Goal: Task Accomplishment & Management: Use online tool/utility

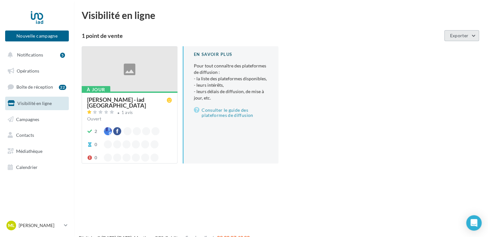
click at [474, 37] on button "Exporter" at bounding box center [461, 35] width 35 height 11
click at [47, 223] on p "[PERSON_NAME]" at bounding box center [40, 225] width 43 height 6
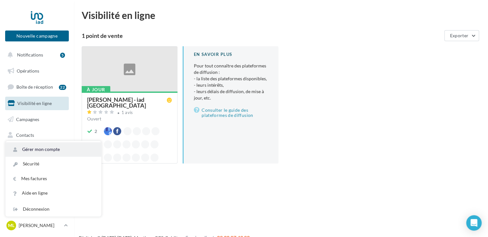
click at [42, 146] on link "Gérer mon compte" at bounding box center [53, 149] width 96 height 14
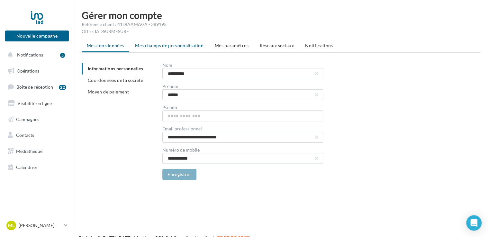
click at [162, 51] on li "Mes champs de personnalisation" at bounding box center [169, 46] width 79 height 12
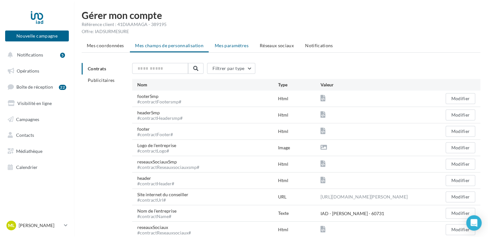
click at [230, 43] on span "Mes paramètres" at bounding box center [232, 45] width 34 height 5
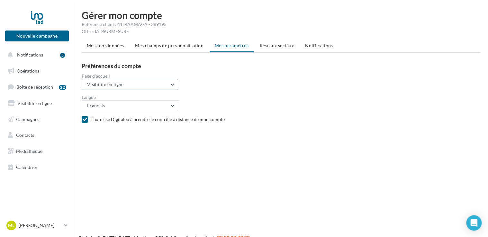
click at [173, 88] on button "Visibilité en ligne" at bounding box center [130, 84] width 96 height 11
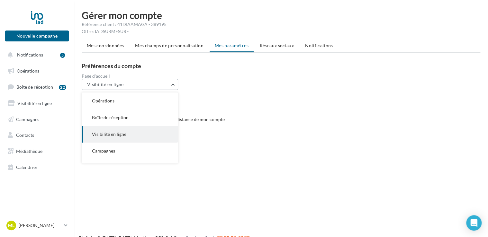
scroll to position [17, 0]
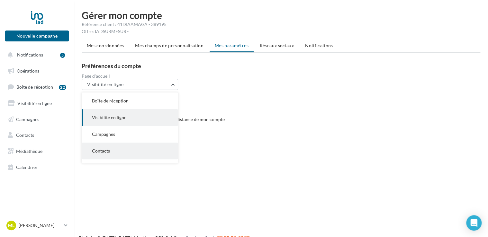
click at [121, 147] on button "Contacts" at bounding box center [130, 151] width 96 height 17
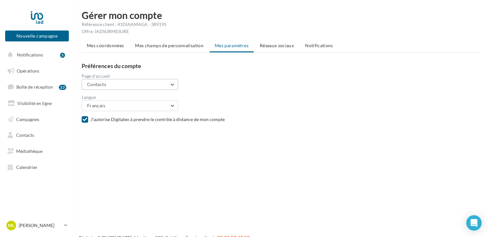
click at [172, 83] on button "Contacts" at bounding box center [130, 84] width 96 height 11
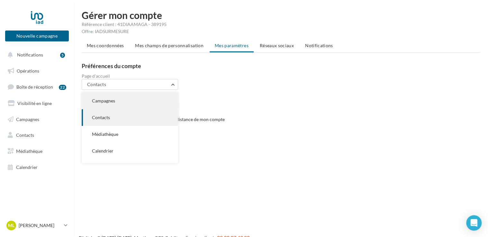
click at [112, 102] on span "Campagnes" at bounding box center [103, 100] width 23 height 5
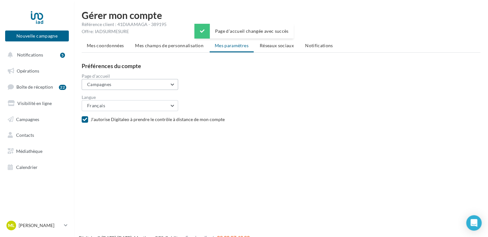
click at [172, 84] on button "Campagnes" at bounding box center [130, 84] width 96 height 11
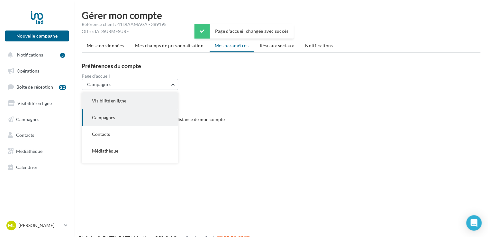
click at [124, 98] on span "Visibilité en ligne" at bounding box center [109, 100] width 34 height 5
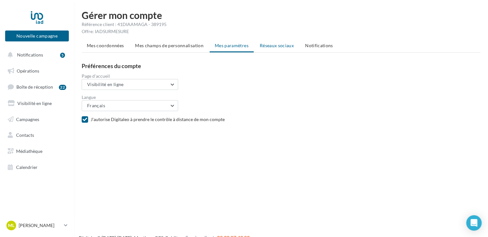
click at [273, 44] on span "Réseaux sociaux" at bounding box center [277, 45] width 34 height 5
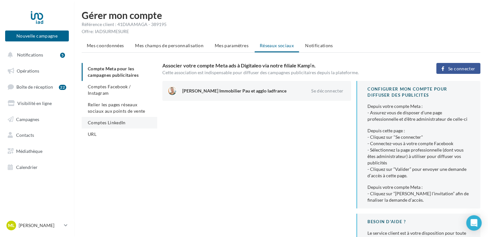
click at [117, 124] on span "Comptes LinkedIn" at bounding box center [107, 122] width 38 height 5
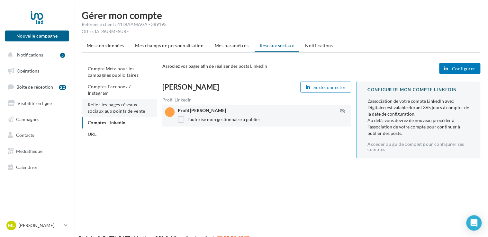
click at [120, 106] on span "Relier les pages réseaux sociaux aux points de vente" at bounding box center [116, 108] width 57 height 12
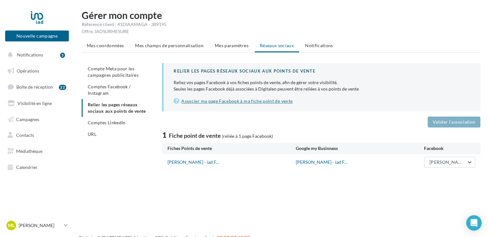
click at [261, 102] on link "Associer ma page Facebook à ma fiche point de vente" at bounding box center [322, 101] width 296 height 8
click at [112, 87] on span "Comptes Facebook / Instagram" at bounding box center [109, 90] width 43 height 12
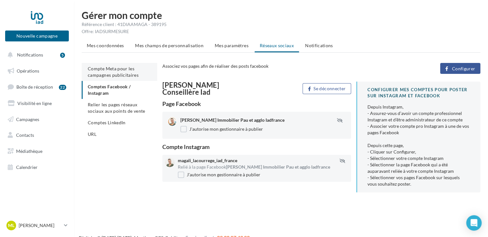
click at [105, 69] on span "Compte Meta pour les campagnes publicitaires" at bounding box center [113, 72] width 51 height 12
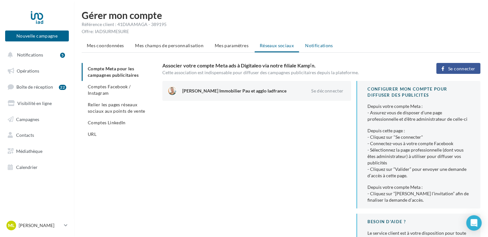
click at [319, 46] on span "Notifications" at bounding box center [319, 45] width 28 height 5
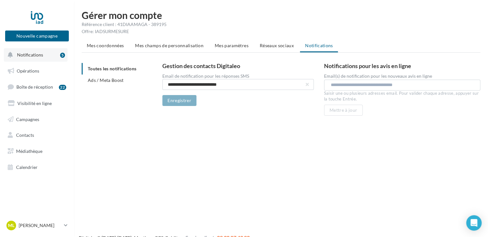
click at [26, 55] on span "Notifications" at bounding box center [30, 54] width 26 height 5
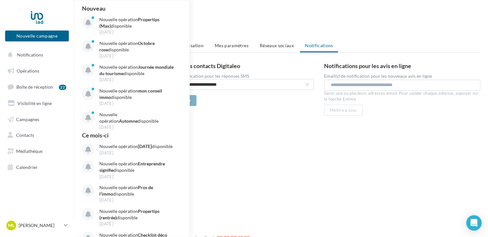
click at [200, 35] on div "**********" at bounding box center [281, 69] width 414 height 118
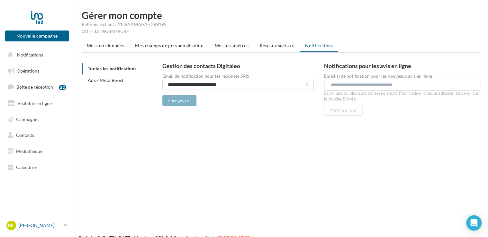
click at [42, 224] on p "[PERSON_NAME]" at bounding box center [40, 225] width 43 height 6
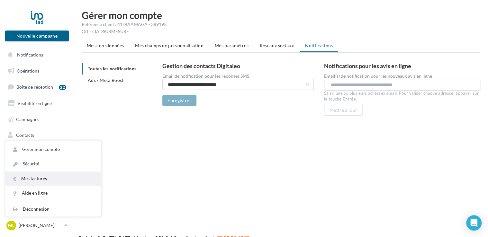
click at [33, 174] on link "Mes factures" at bounding box center [53, 179] width 96 height 14
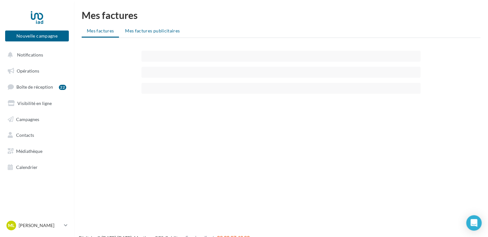
click at [139, 30] on span "Mes factures publicitaires" at bounding box center [152, 30] width 55 height 5
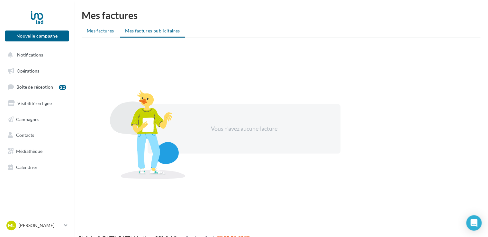
click at [100, 31] on span "Mes factures" at bounding box center [100, 30] width 27 height 5
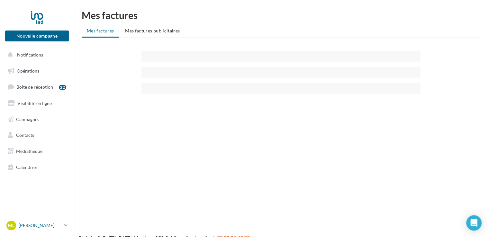
click at [42, 227] on p "[PERSON_NAME]" at bounding box center [40, 225] width 43 height 6
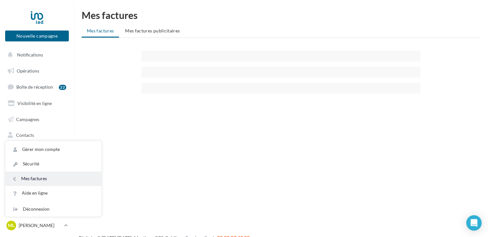
click at [31, 177] on link "Mes factures" at bounding box center [53, 179] width 96 height 14
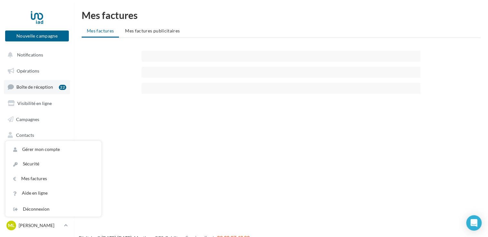
click at [34, 89] on span "Boîte de réception" at bounding box center [34, 86] width 37 height 5
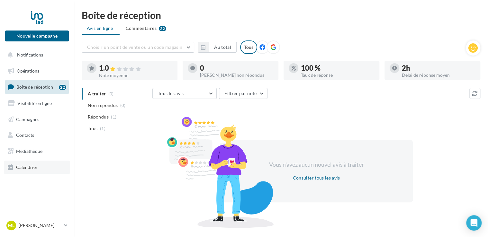
click at [23, 166] on span "Calendrier" at bounding box center [27, 167] width 22 height 5
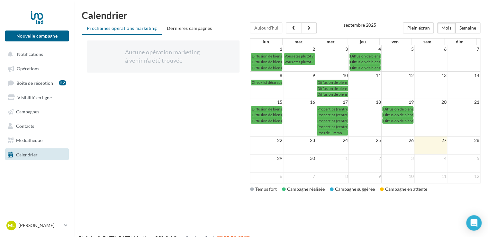
click at [432, 142] on td "27" at bounding box center [430, 141] width 33 height 8
click at [34, 228] on p "[PERSON_NAME]" at bounding box center [40, 225] width 43 height 6
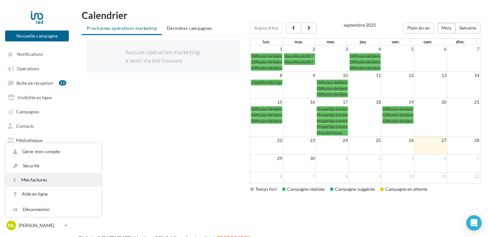
click at [31, 182] on link "Mes factures" at bounding box center [53, 180] width 96 height 14
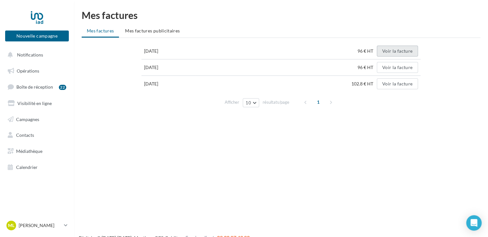
click at [393, 52] on button "Voir la facture" at bounding box center [397, 51] width 41 height 11
click at [42, 228] on p "[PERSON_NAME]" at bounding box center [40, 225] width 43 height 6
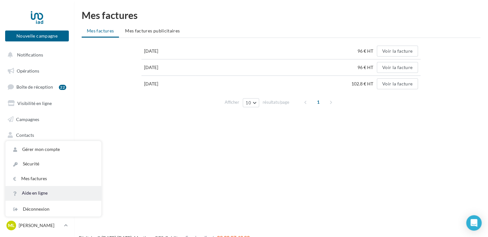
click at [41, 190] on link "Aide en ligne" at bounding box center [53, 193] width 96 height 14
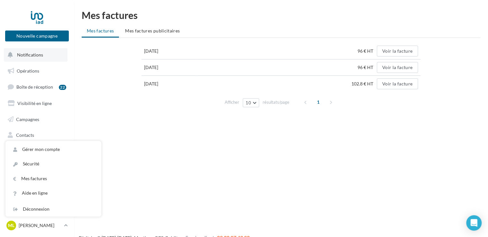
click at [31, 53] on span "Notifications" at bounding box center [30, 54] width 26 height 5
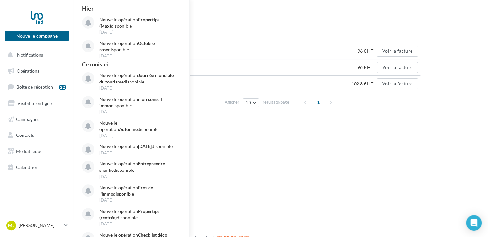
click at [223, 159] on div "Nouvelle campagne Nouvelle campagne Notifications [DATE] Nouvelle opération Pro…" at bounding box center [244, 128] width 488 height 237
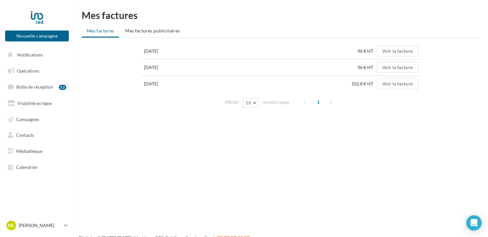
scroll to position [10, 0]
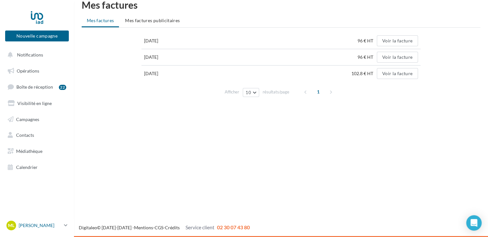
click at [41, 227] on p "[PERSON_NAME]" at bounding box center [40, 225] width 43 height 6
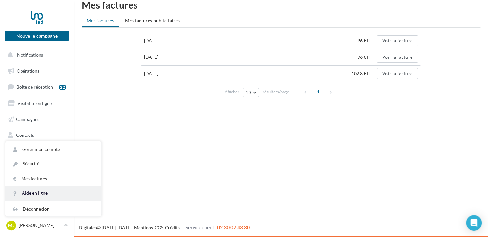
click at [31, 189] on link "Aide en ligne" at bounding box center [53, 193] width 96 height 14
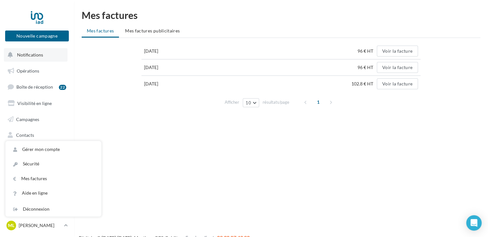
click at [32, 58] on button "Notifications" at bounding box center [36, 54] width 64 height 13
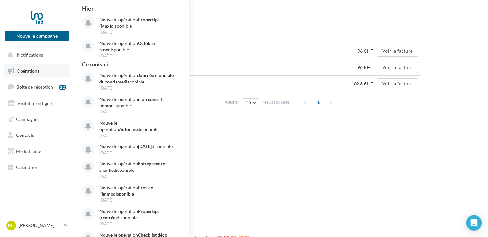
click at [30, 69] on span "Opérations" at bounding box center [28, 70] width 22 height 5
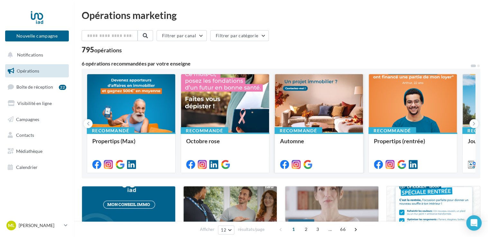
click at [319, 95] on div at bounding box center [319, 103] width 88 height 59
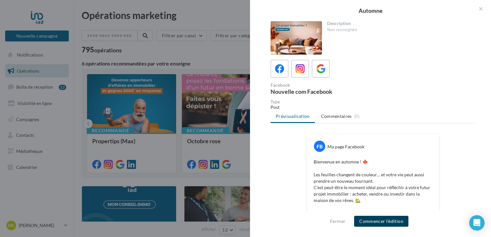
click at [373, 222] on button "Commencer l'édition" at bounding box center [381, 221] width 54 height 11
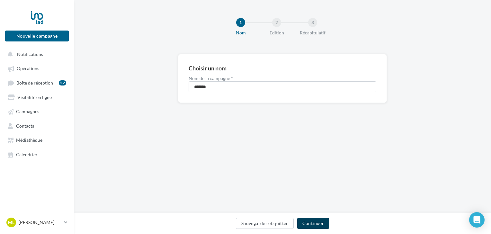
click at [316, 222] on button "Continuer" at bounding box center [313, 223] width 32 height 11
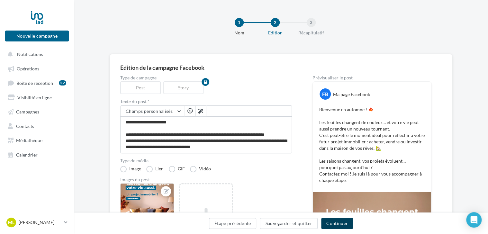
click at [338, 224] on button "Continuer" at bounding box center [337, 223] width 32 height 11
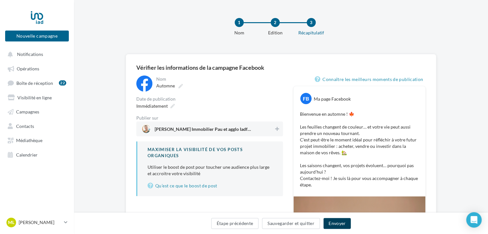
click at [338, 224] on button "Envoyer" at bounding box center [336, 223] width 27 height 11
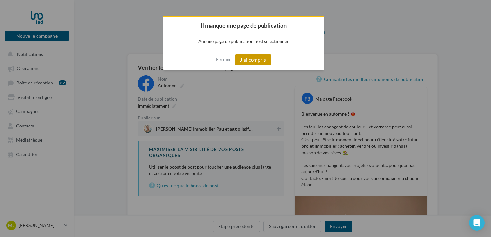
click at [256, 62] on button "J'ai compris" at bounding box center [253, 59] width 37 height 11
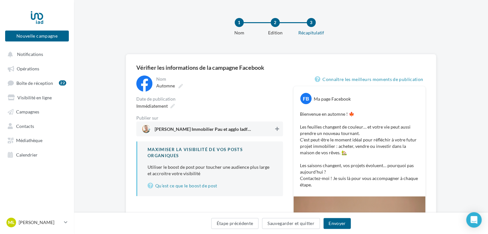
click at [278, 130] on icon at bounding box center [277, 129] width 4 height 4
click at [337, 223] on button "Envoyer" at bounding box center [336, 223] width 27 height 11
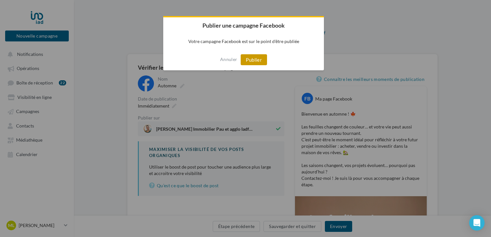
click at [252, 61] on button "Publier" at bounding box center [254, 59] width 26 height 11
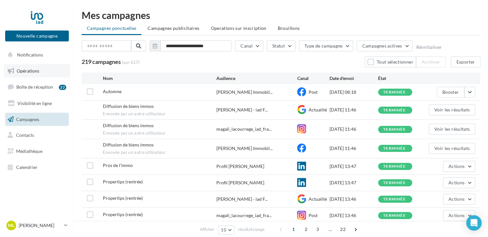
click at [32, 70] on span "Opérations" at bounding box center [28, 70] width 22 height 5
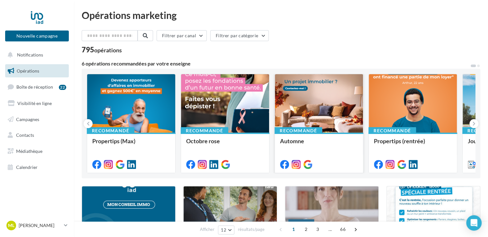
click at [332, 104] on div at bounding box center [319, 103] width 88 height 59
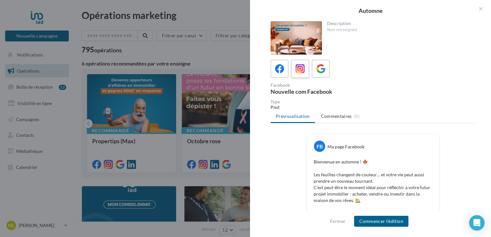
click at [301, 65] on icon at bounding box center [300, 68] width 9 height 9
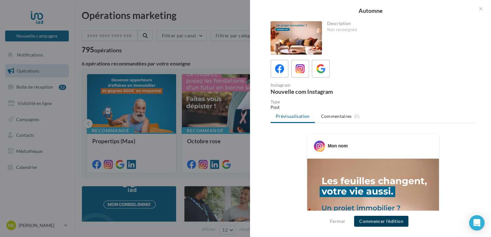
click at [373, 217] on button "Commencer l'édition" at bounding box center [381, 221] width 54 height 11
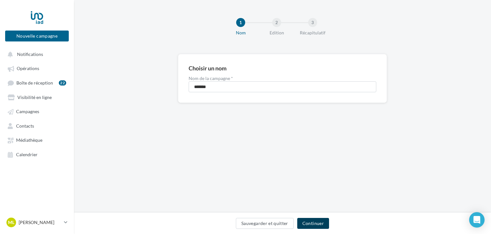
click at [310, 221] on button "Continuer" at bounding box center [313, 223] width 32 height 11
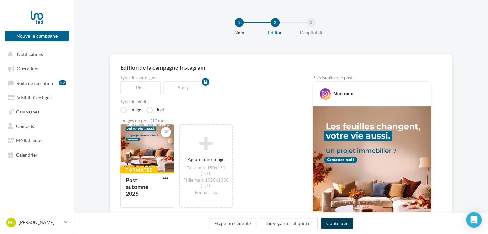
click at [334, 222] on button "Continuer" at bounding box center [337, 223] width 32 height 11
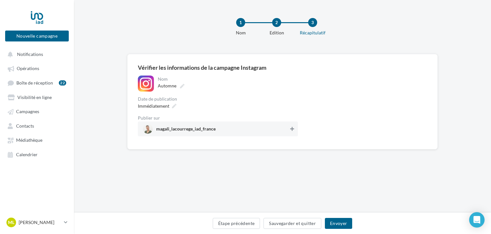
click at [291, 129] on icon at bounding box center [292, 129] width 4 height 4
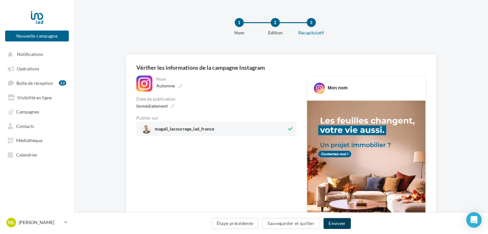
click at [334, 224] on button "Envoyer" at bounding box center [336, 223] width 27 height 11
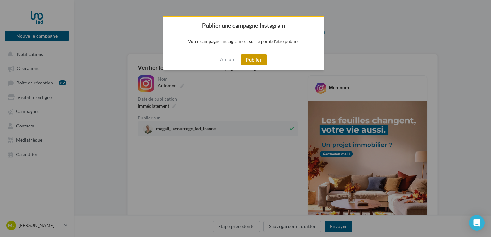
click at [254, 60] on button "Publier" at bounding box center [254, 59] width 26 height 11
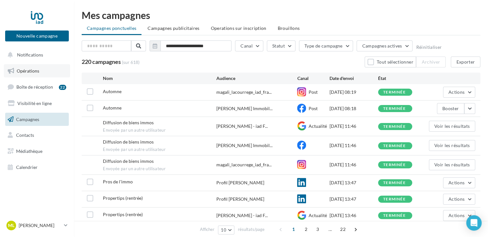
click at [21, 68] on span "Opérations" at bounding box center [28, 70] width 22 height 5
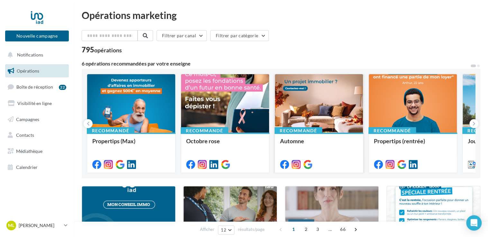
click at [325, 104] on div at bounding box center [319, 103] width 88 height 59
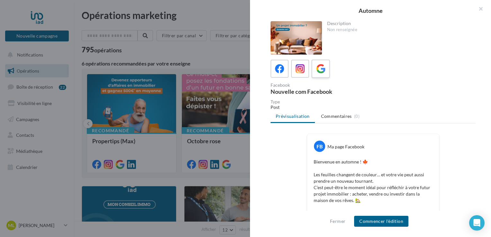
click at [321, 68] on icon at bounding box center [320, 68] width 9 height 9
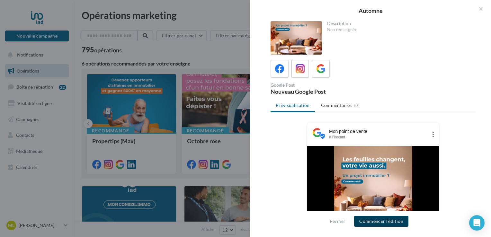
click at [381, 219] on button "Commencer l'édition" at bounding box center [381, 221] width 54 height 11
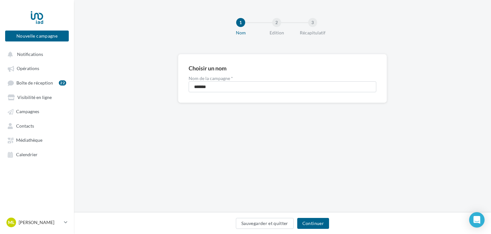
click at [310, 217] on div "Sauvegarder et quitter Continuer" at bounding box center [282, 223] width 417 height 22
click at [310, 219] on button "Continuer" at bounding box center [313, 223] width 32 height 11
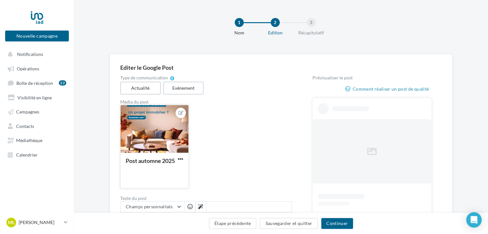
click at [163, 129] on div at bounding box center [155, 129] width 68 height 48
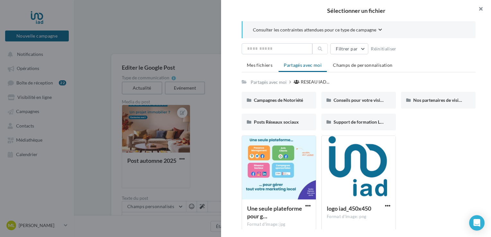
click at [482, 7] on button "button" at bounding box center [478, 9] width 26 height 19
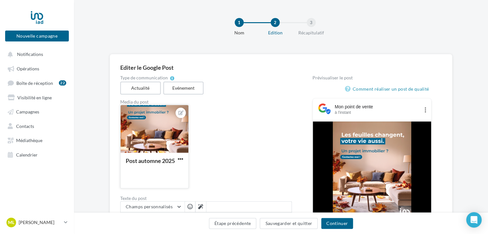
click at [153, 120] on div at bounding box center [155, 129] width 68 height 48
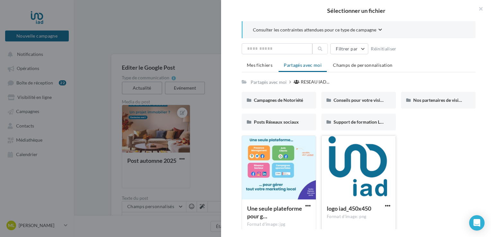
click at [356, 175] on div at bounding box center [359, 168] width 74 height 64
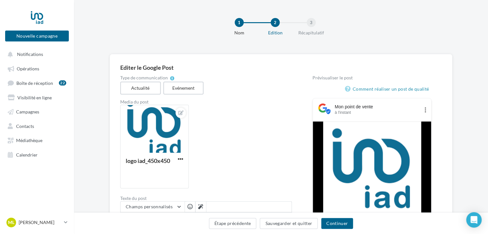
click at [240, 22] on div "1" at bounding box center [239, 22] width 9 height 9
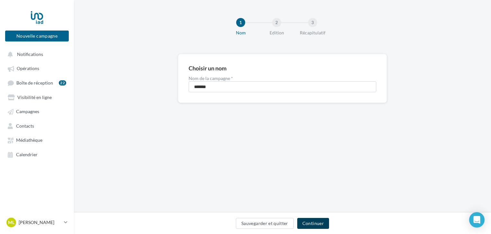
click at [307, 222] on button "Continuer" at bounding box center [313, 223] width 32 height 11
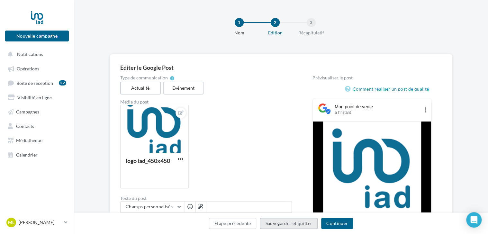
click at [311, 223] on button "Sauvegarder et quitter" at bounding box center [289, 223] width 58 height 11
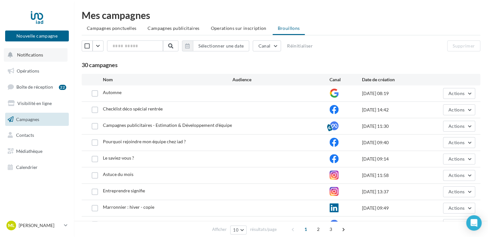
click at [39, 60] on button "Notifications" at bounding box center [36, 54] width 64 height 13
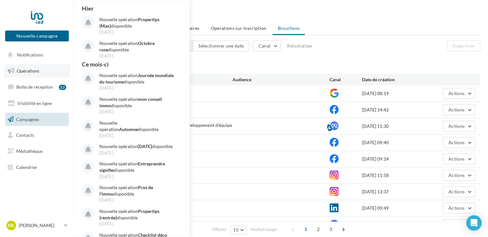
click at [33, 71] on span "Opérations" at bounding box center [28, 70] width 22 height 5
